Goal: Answer question/provide support

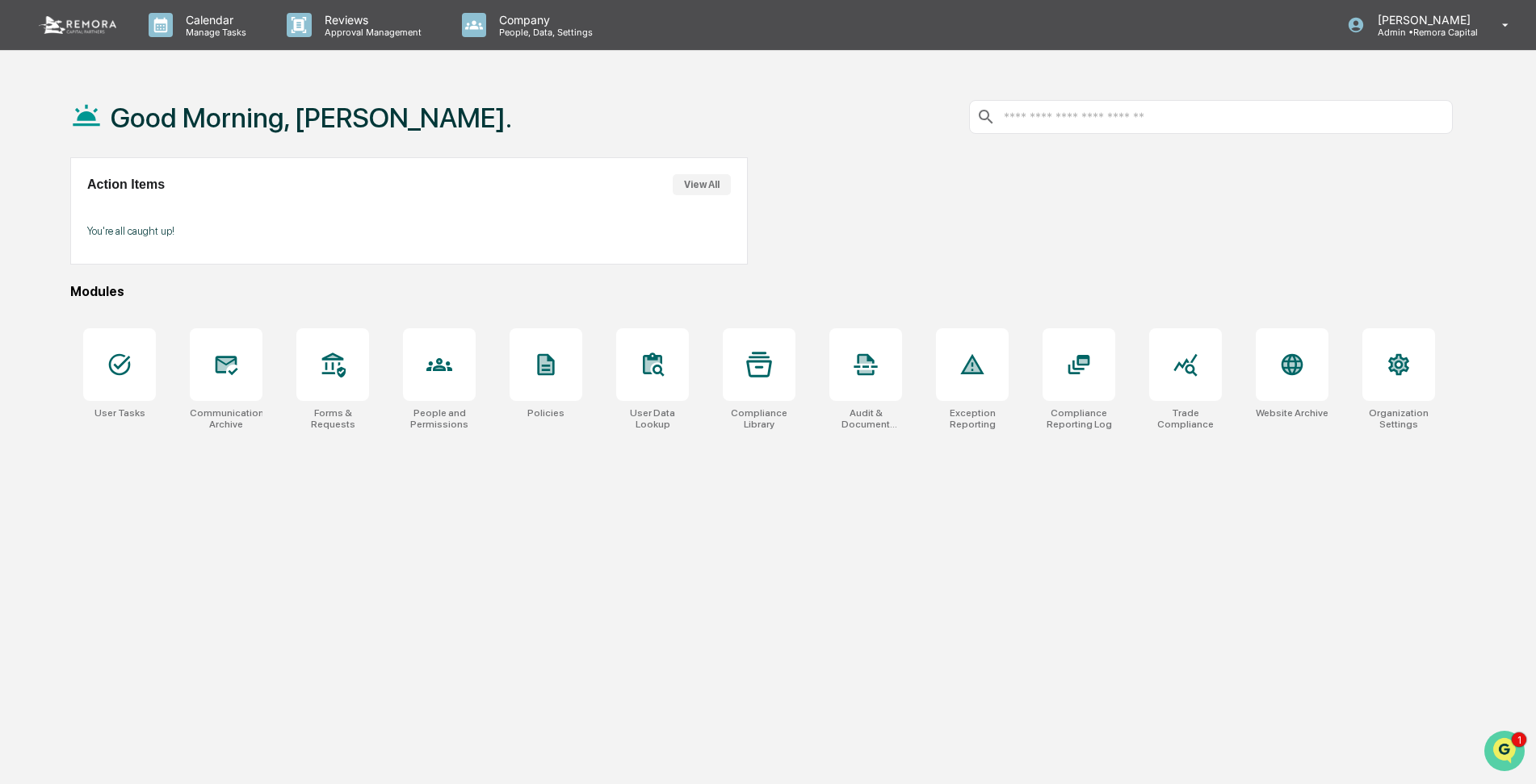
click at [1501, 745] on img "Open customer support" at bounding box center [1504, 750] width 41 height 32
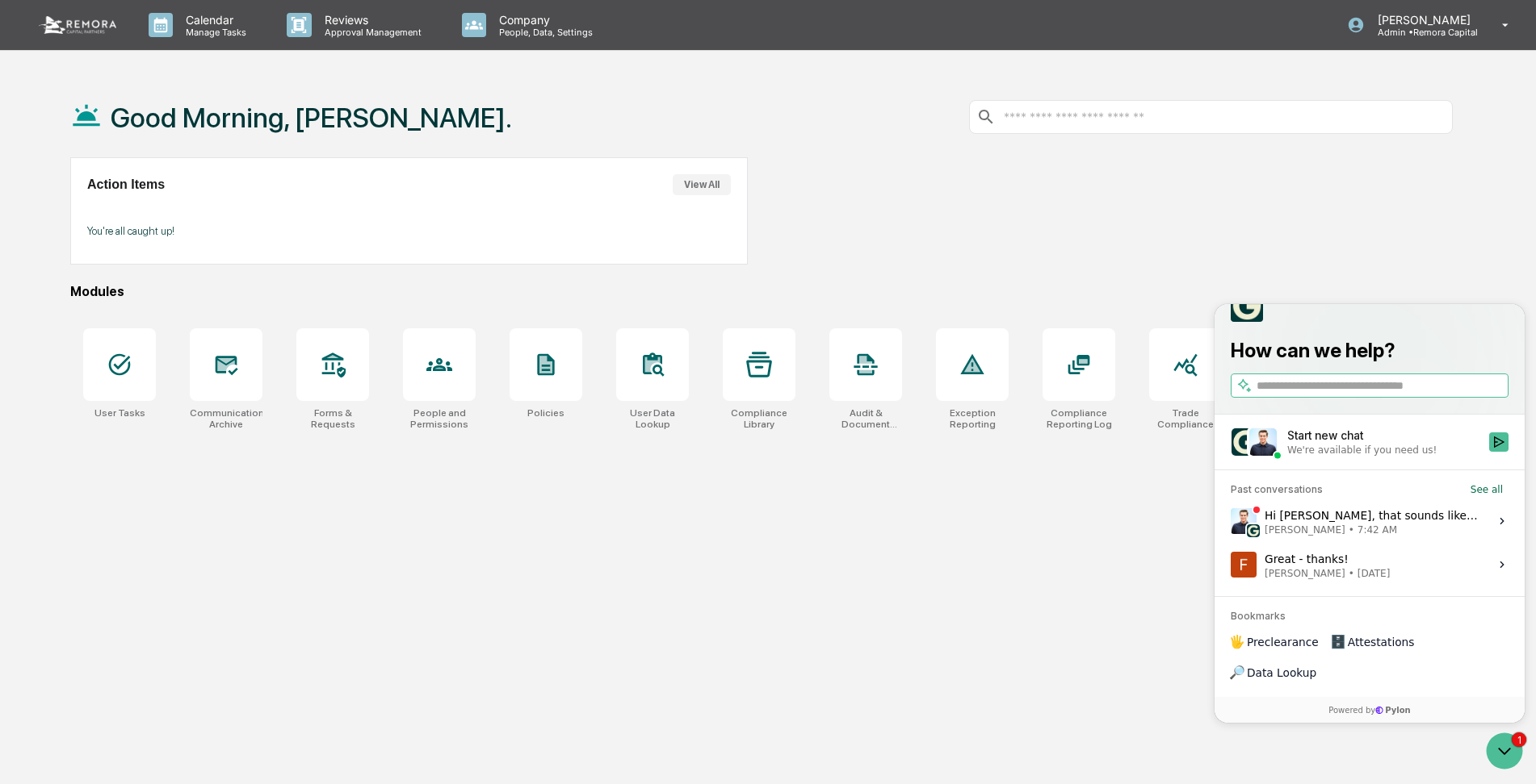
click at [1352, 537] on div "Hi [PERSON_NAME], that sounds like a great plan. I added a “Managed Accounts” s…" at bounding box center [1372, 521] width 214 height 31
click at [1231, 522] on button "View issue" at bounding box center [1230, 521] width 1 height 1
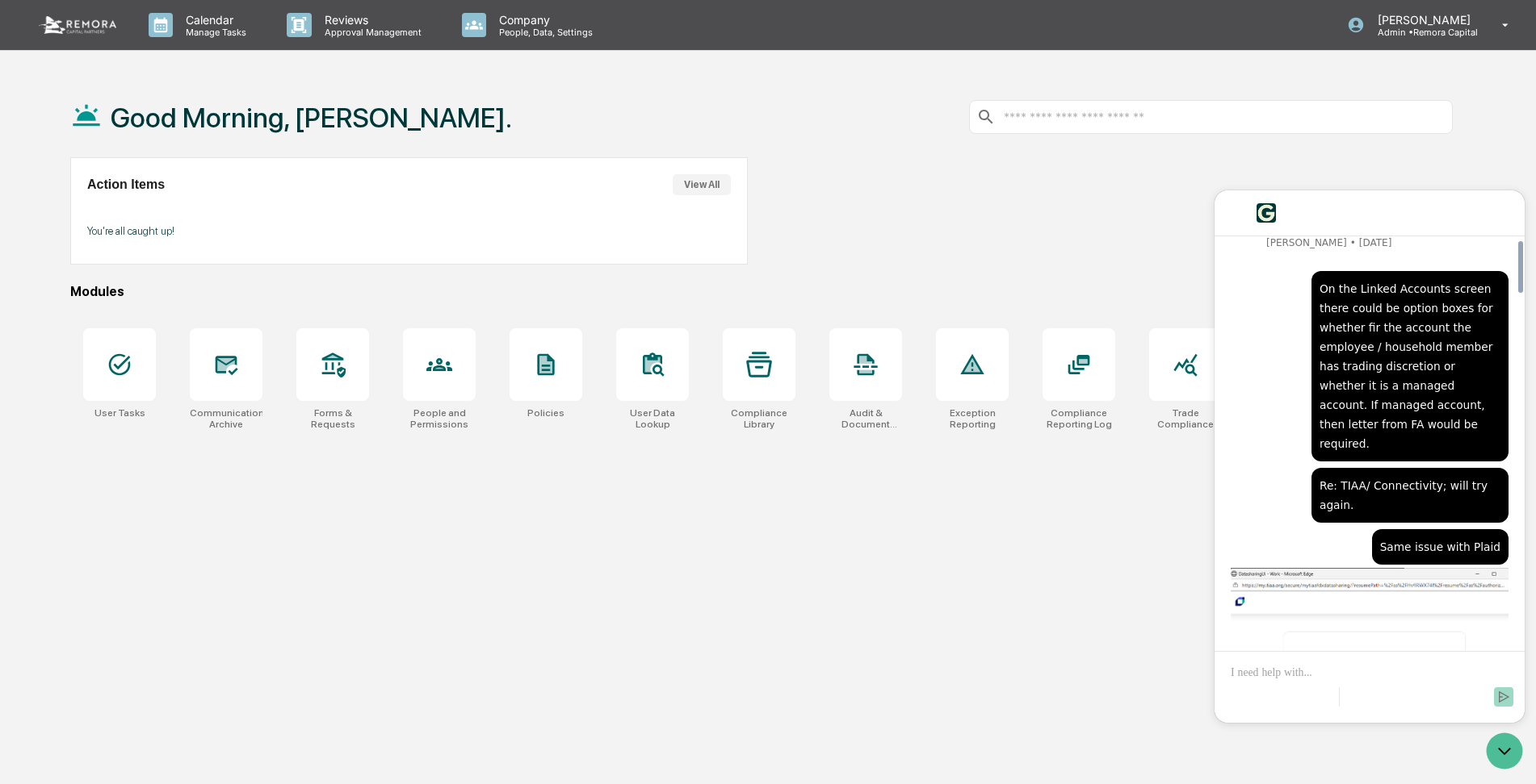
scroll to position [3759, 0]
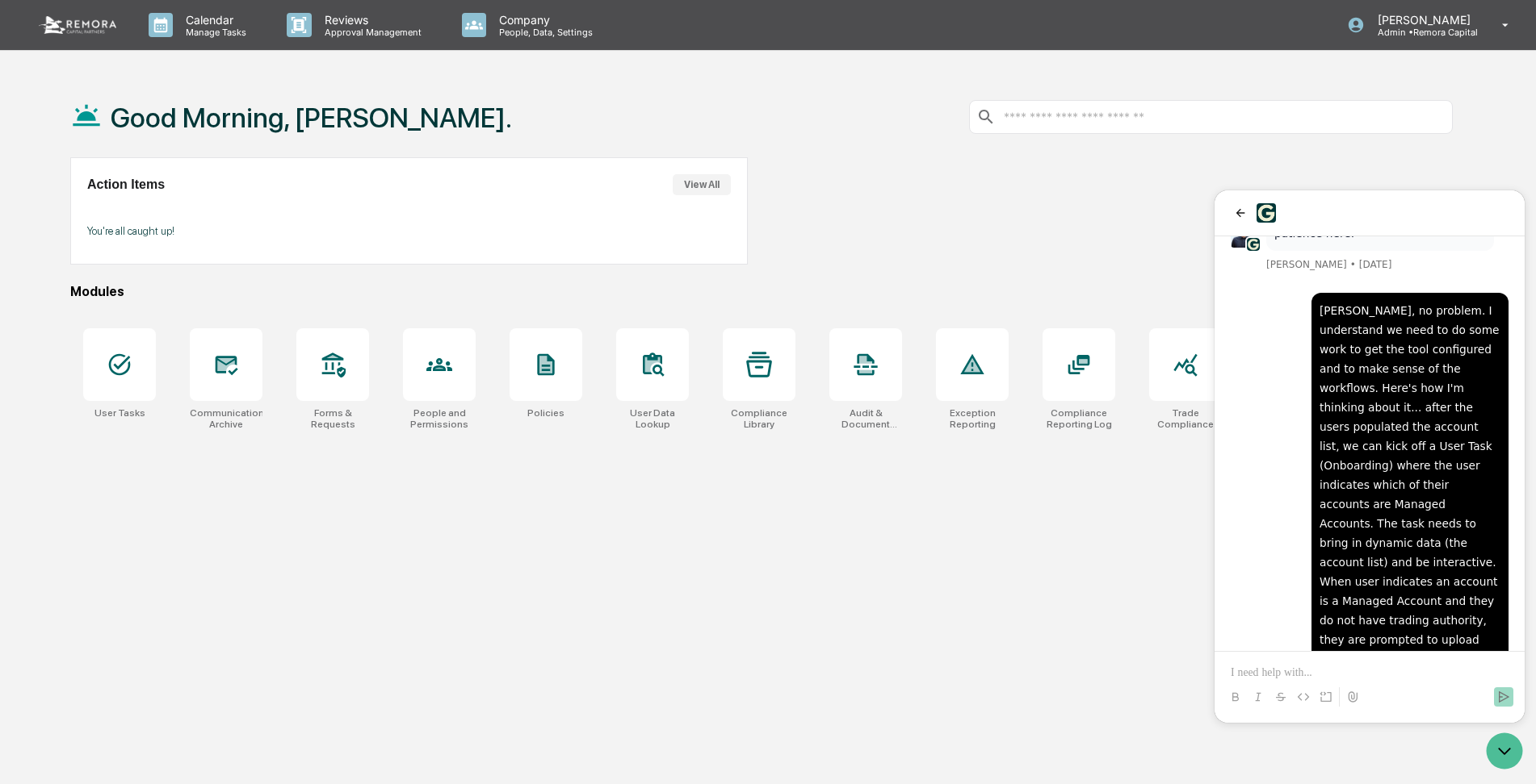
drag, startPoint x: 1540, startPoint y: 630, endPoint x: 253, endPoint y: 352, distance: 1316.7
click at [1233, 208] on button "back" at bounding box center [1240, 213] width 19 height 19
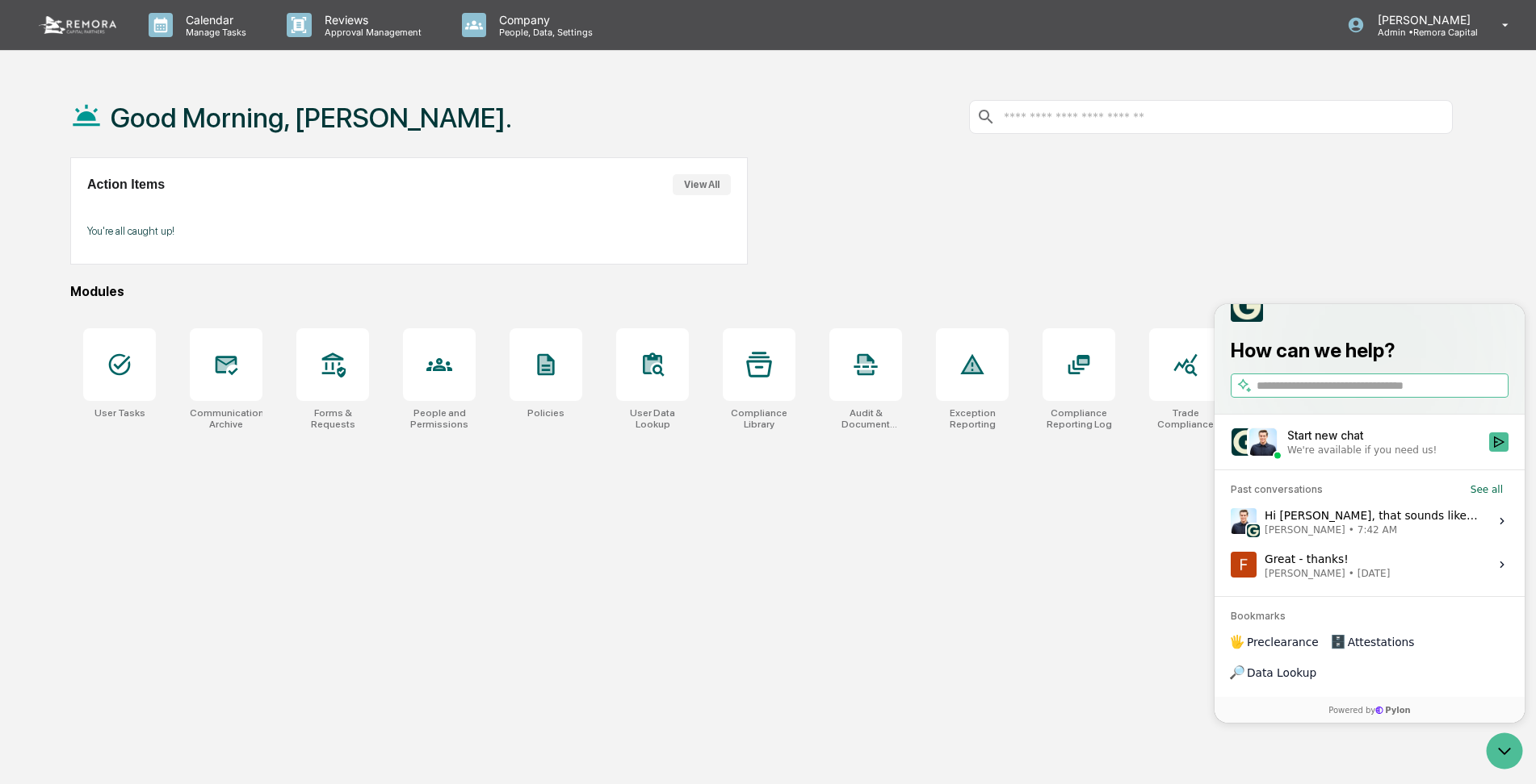
click at [1320, 537] on div "Hi [PERSON_NAME], that sounds like a great plan. I added a “Managed Accounts” s…" at bounding box center [1372, 521] width 214 height 31
click at [1231, 522] on button "View issue" at bounding box center [1230, 521] width 1 height 1
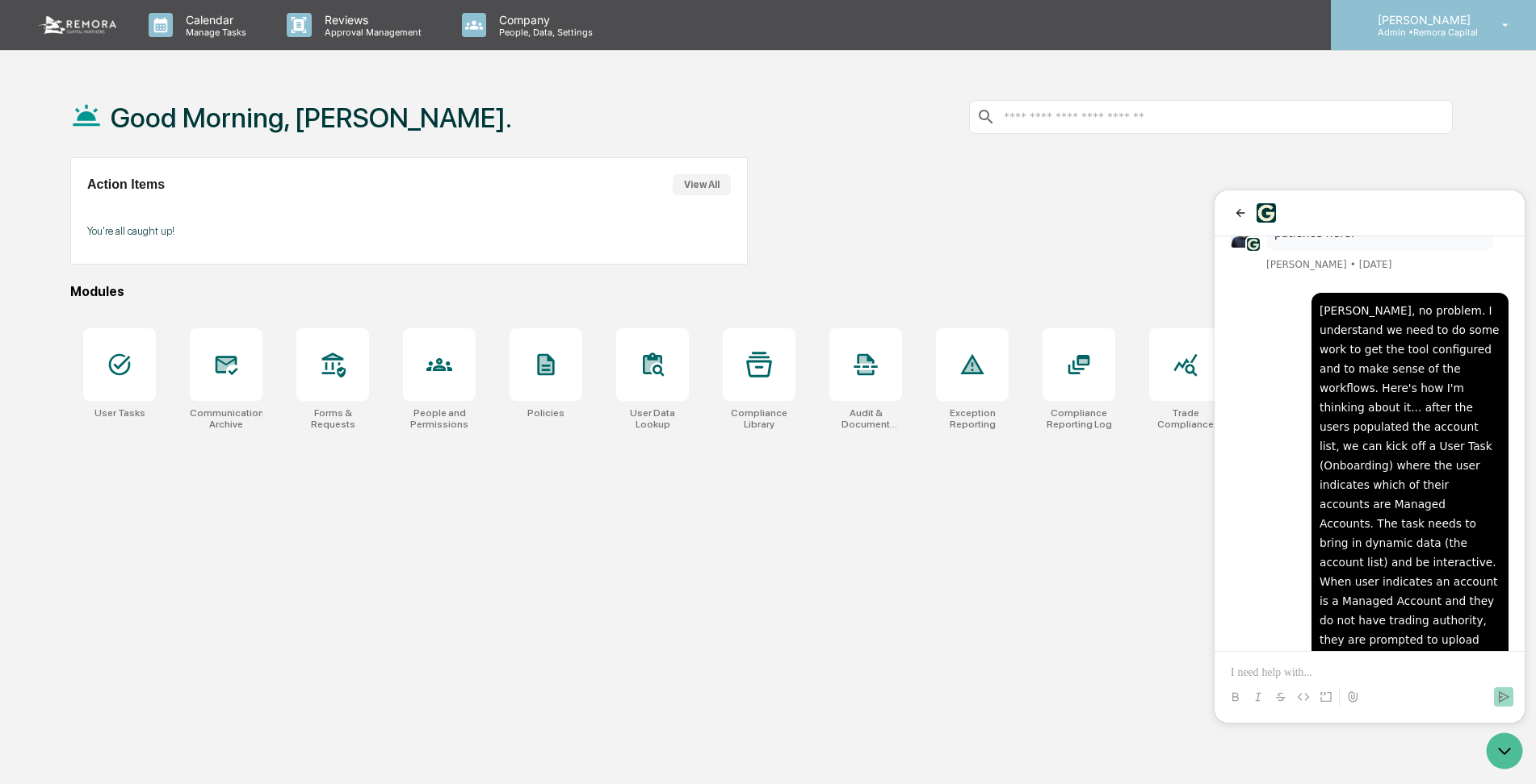
click at [1436, 23] on p "[PERSON_NAME]" at bounding box center [1422, 19] width 114 height 14
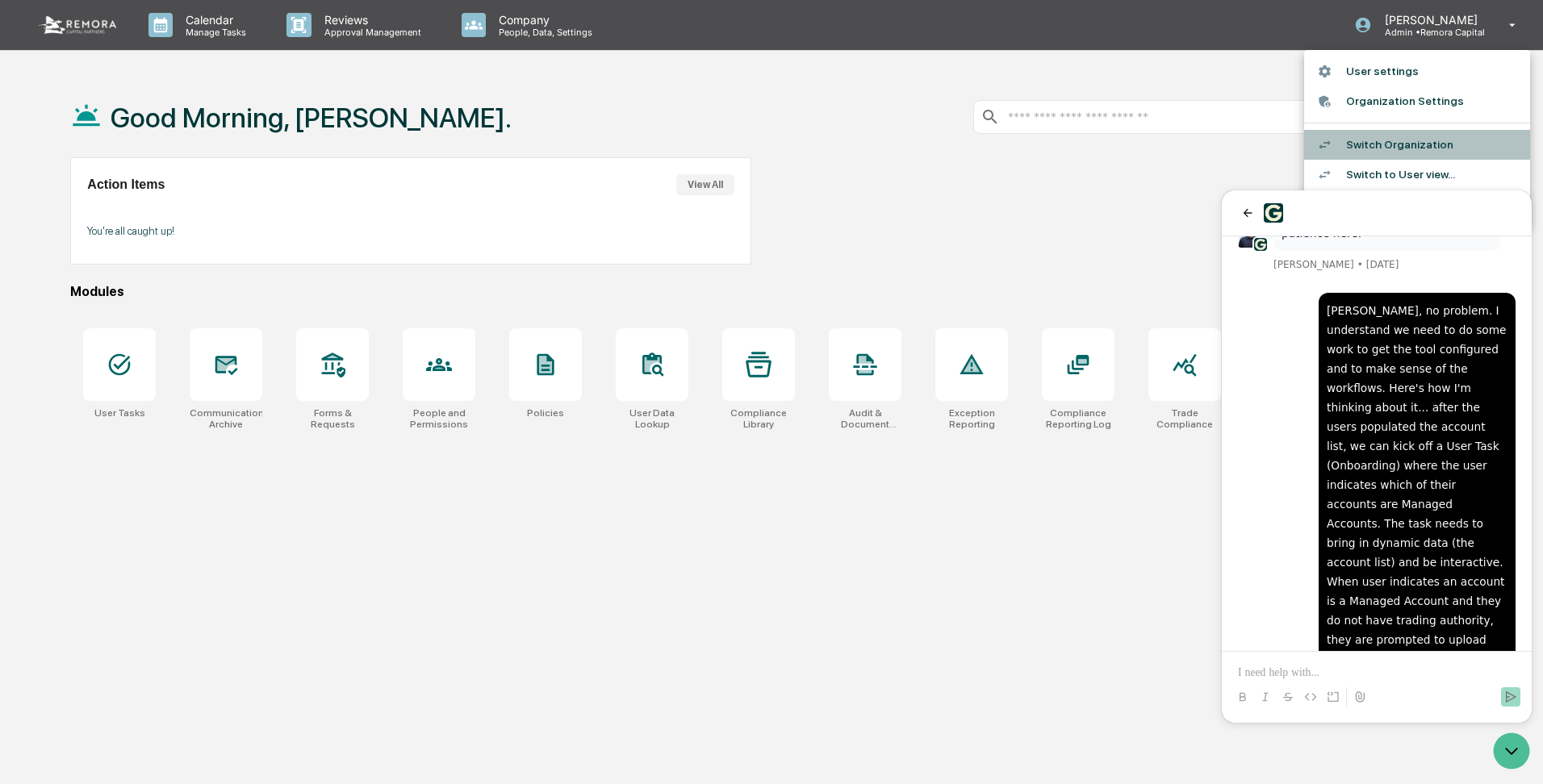
click at [1354, 136] on li "Switch Organization" at bounding box center [1417, 145] width 226 height 30
